Goal: Task Accomplishment & Management: Use online tool/utility

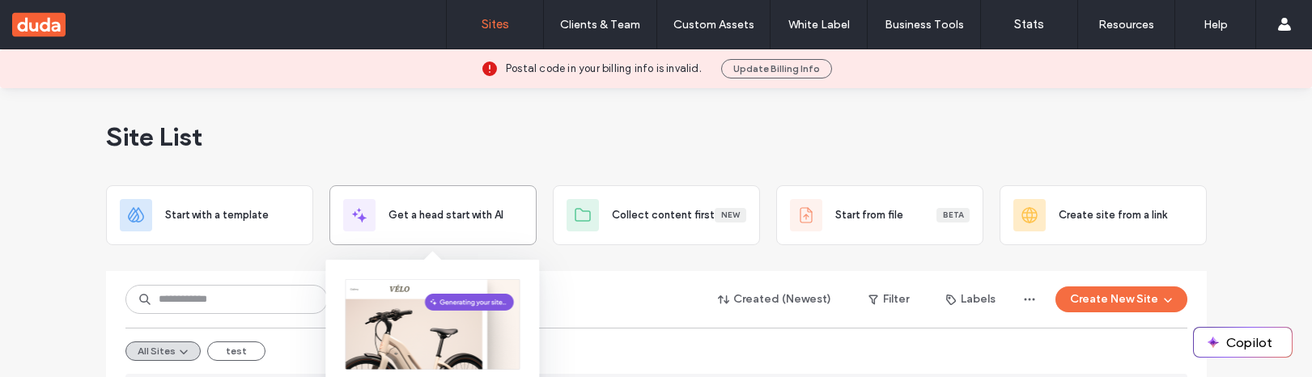
click at [410, 219] on span "Get a head start with AI" at bounding box center [445, 215] width 115 height 16
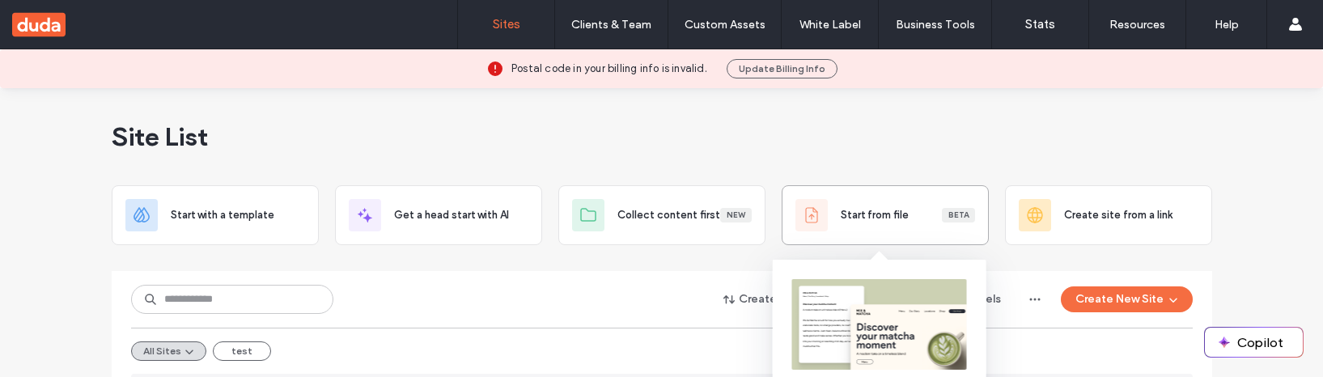
click at [806, 193] on div "Start from file Beta" at bounding box center [885, 215] width 207 height 60
